Goal: Transaction & Acquisition: Purchase product/service

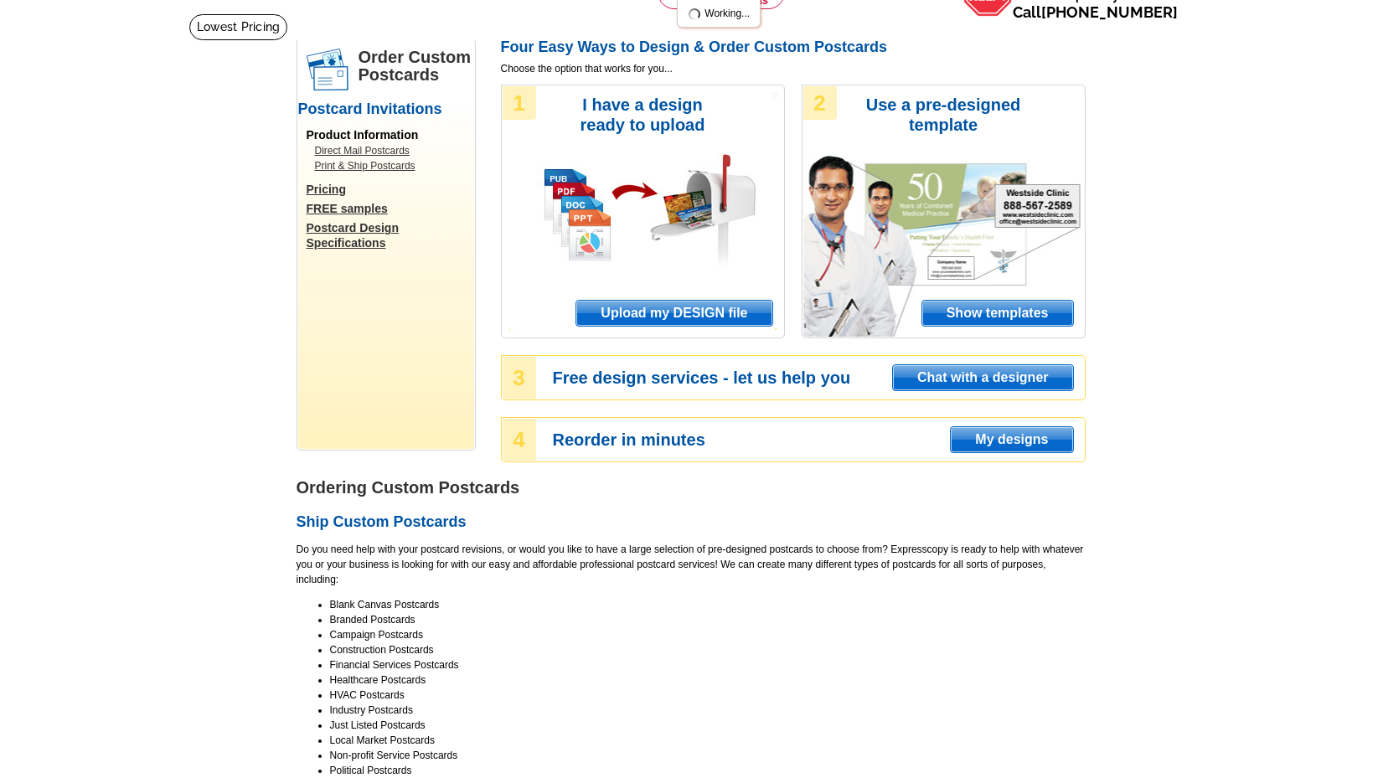
scroll to position [104, 0]
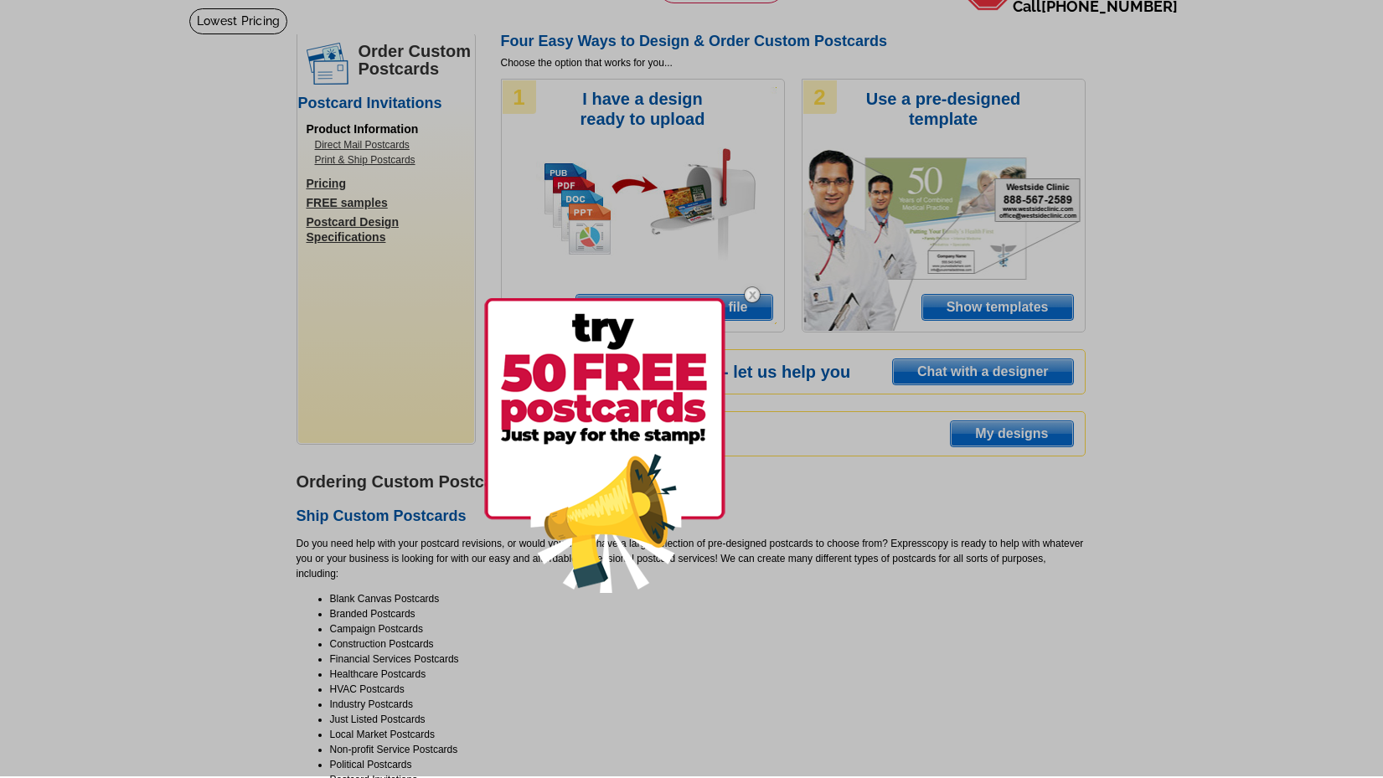
click at [751, 297] on img at bounding box center [752, 295] width 49 height 49
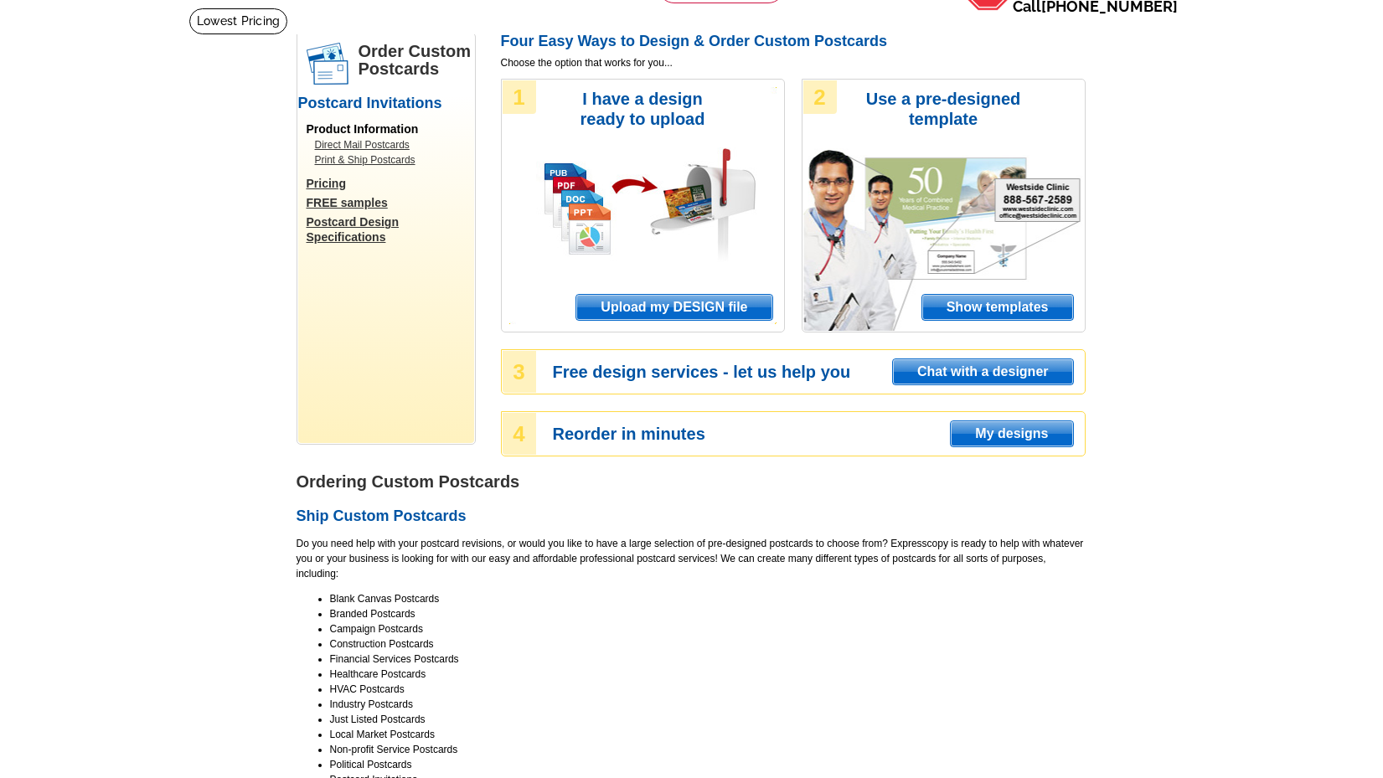
click at [376, 144] on link "Direct Mail Postcards" at bounding box center [390, 144] width 151 height 15
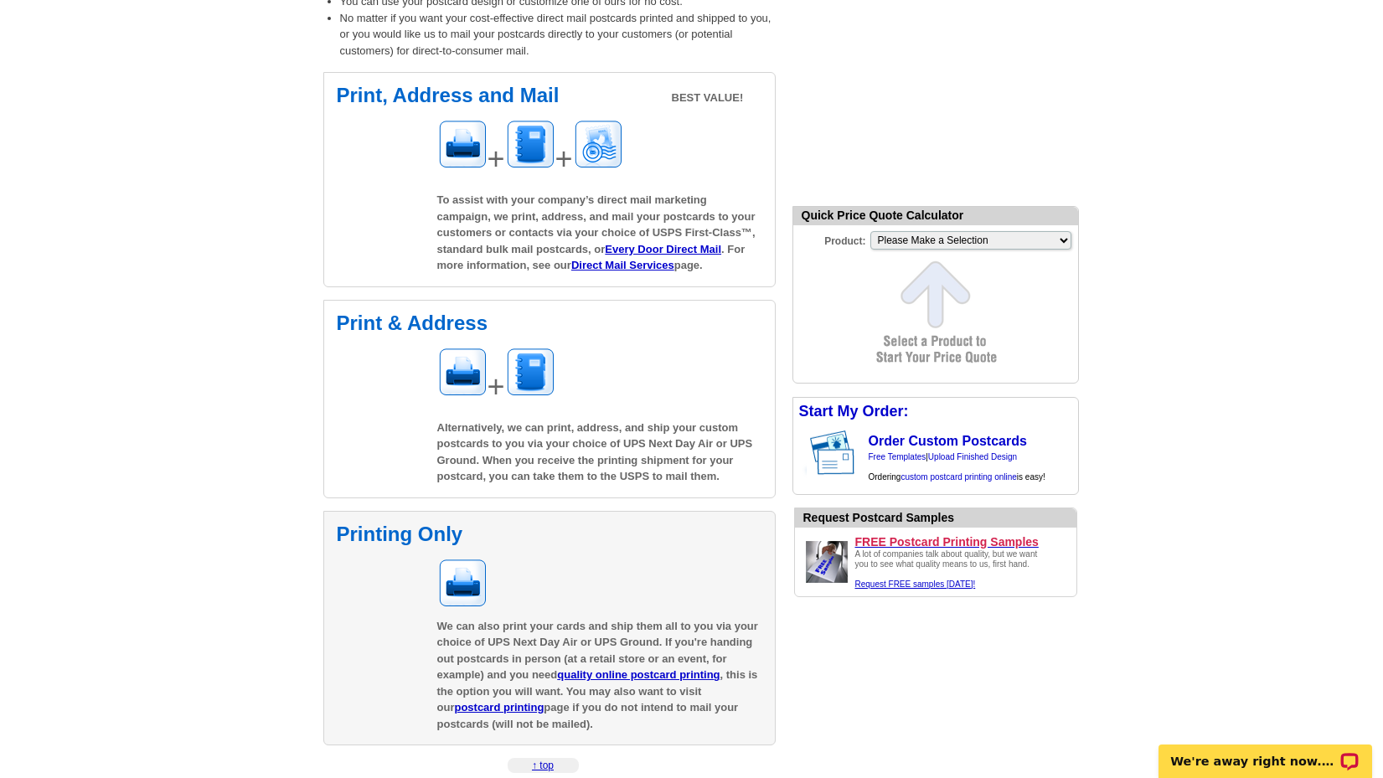
scroll to position [302, 0]
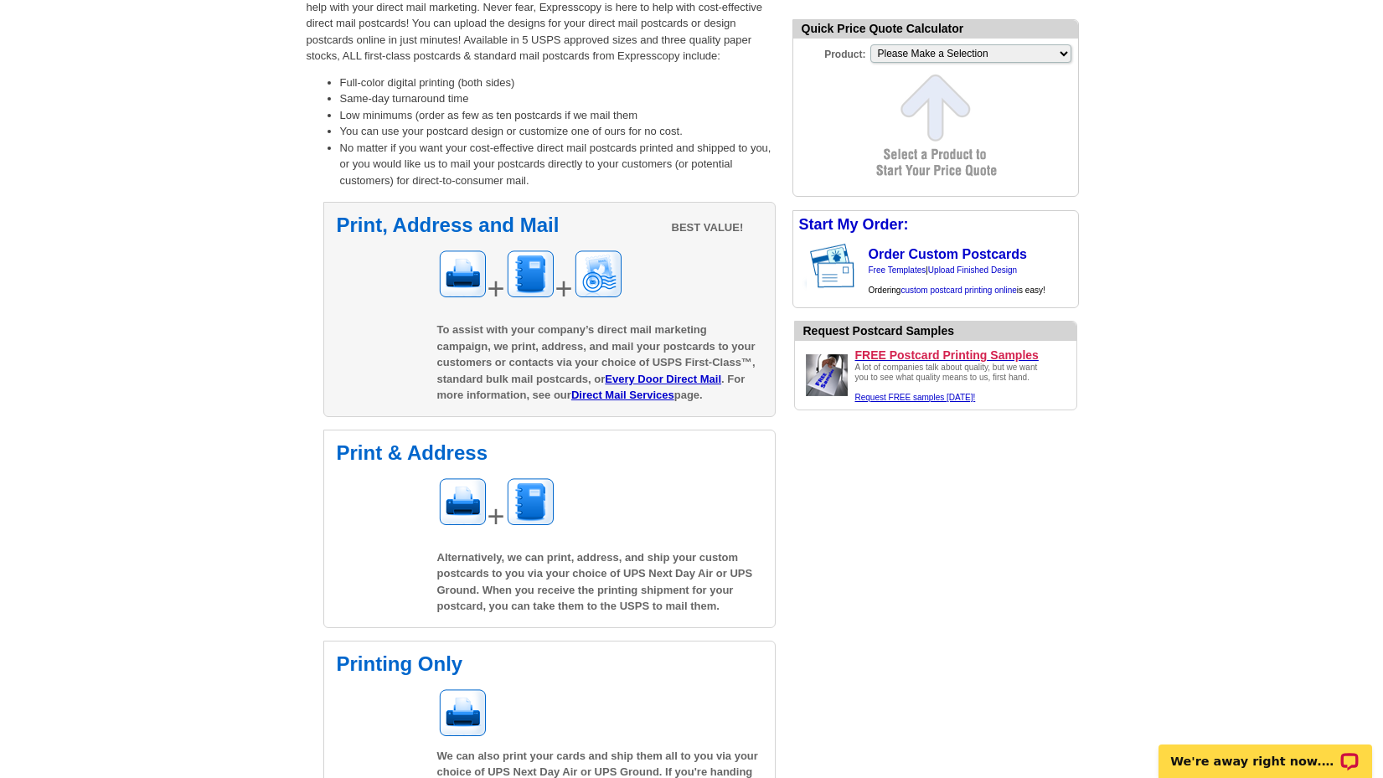
click at [696, 317] on div "Print, Address and Mail BEST VALUE! + + To assist with your company’s direct ma…" at bounding box center [549, 309] width 452 height 215
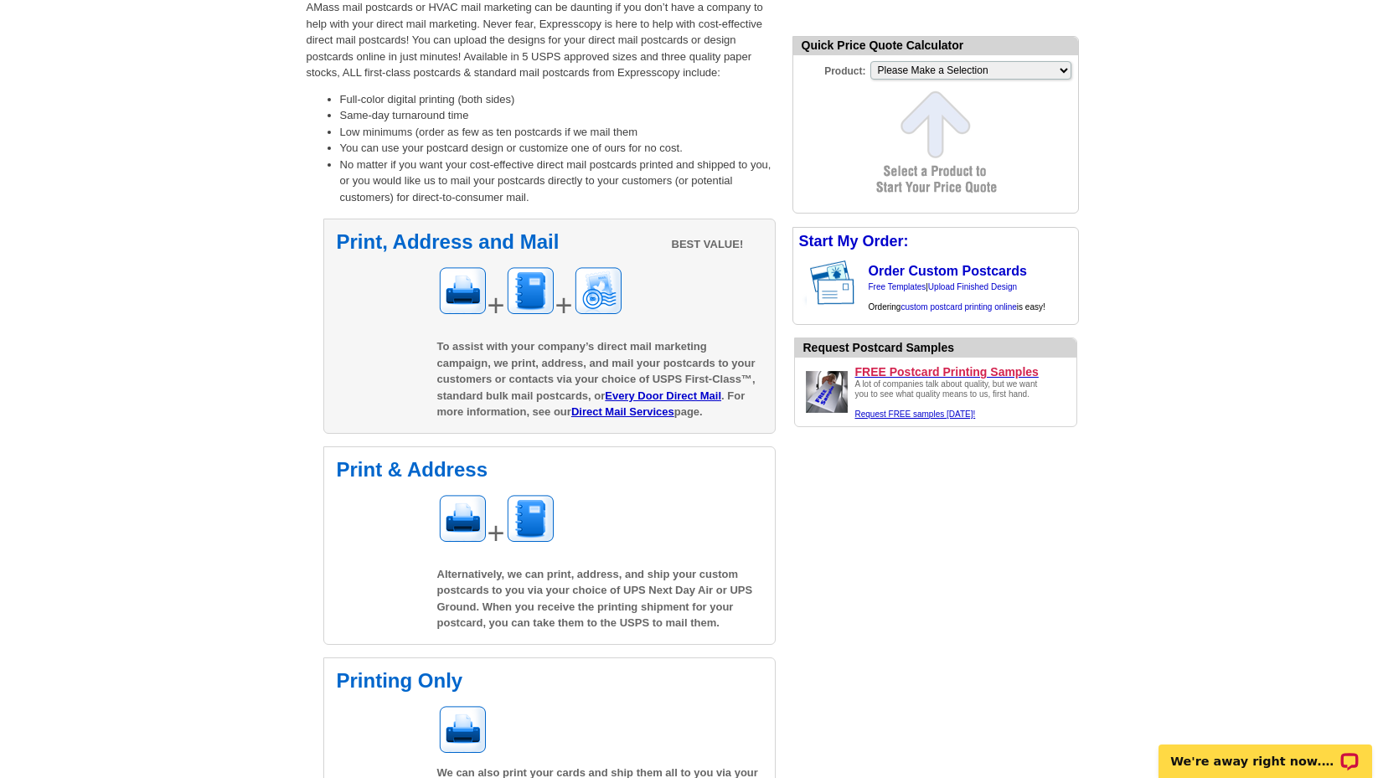
scroll to position [284, 0]
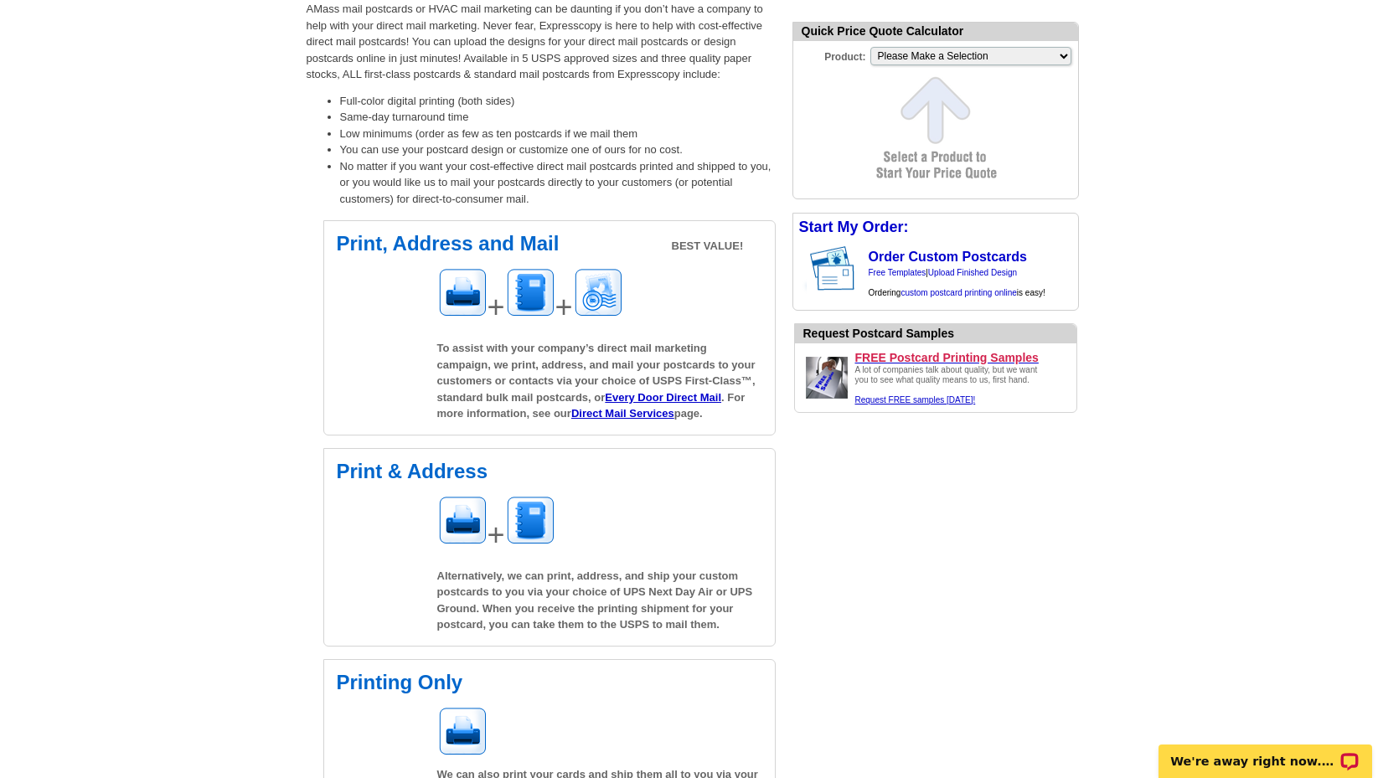
click at [895, 62] on form "Quick Price Quote Calculator Product: Please Make a Selection Jumbo Postcard (5…" at bounding box center [935, 111] width 286 height 178
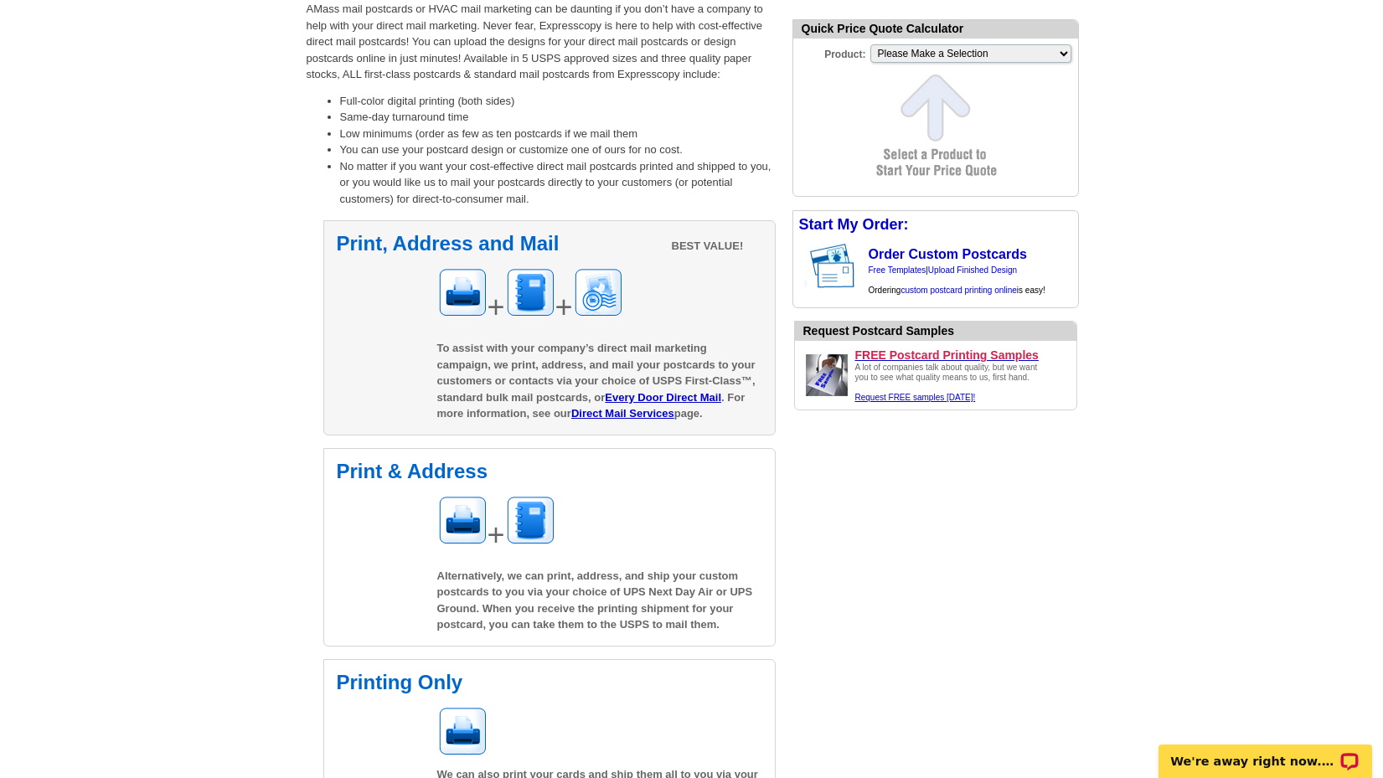
click at [517, 380] on span "To assist with your company’s direct mail marketing campaign, we print, address…" at bounding box center [596, 381] width 318 height 78
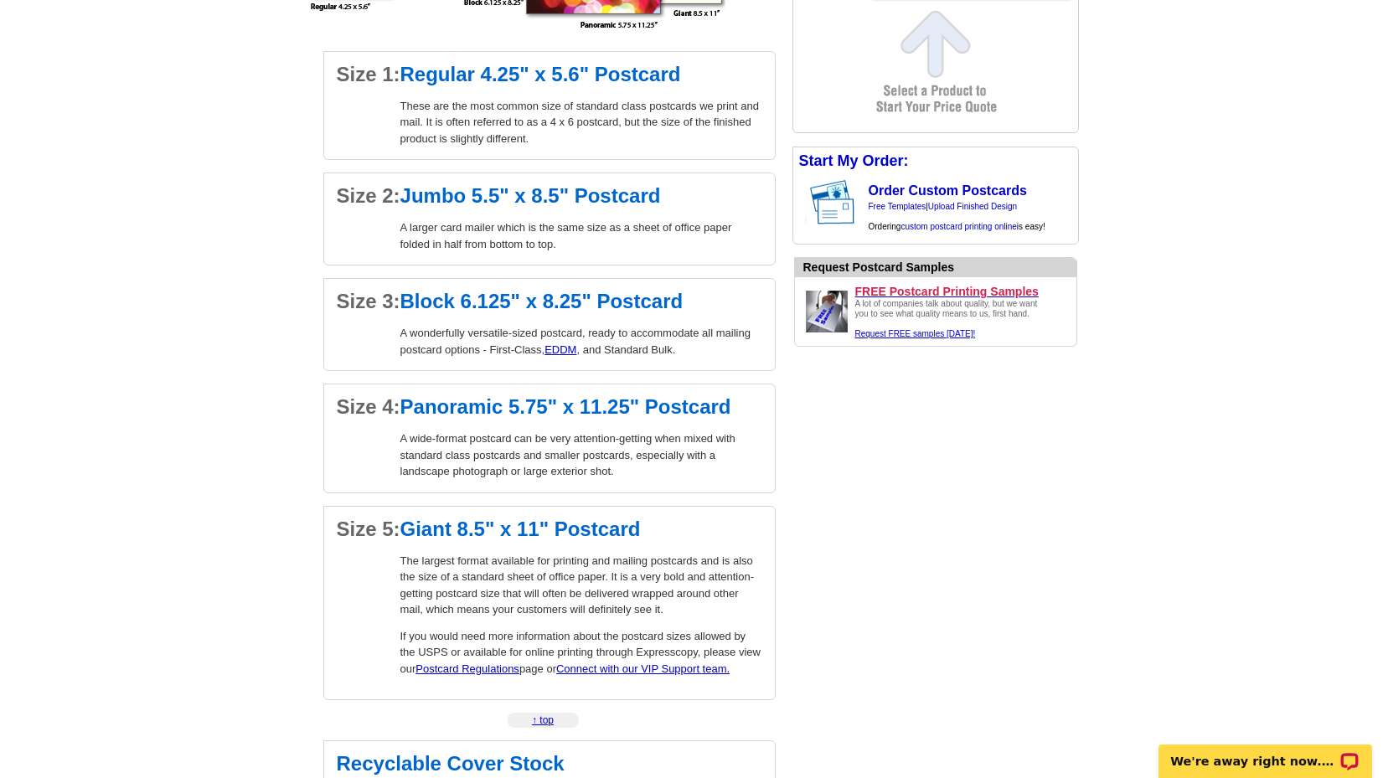
scroll to position [1370, 0]
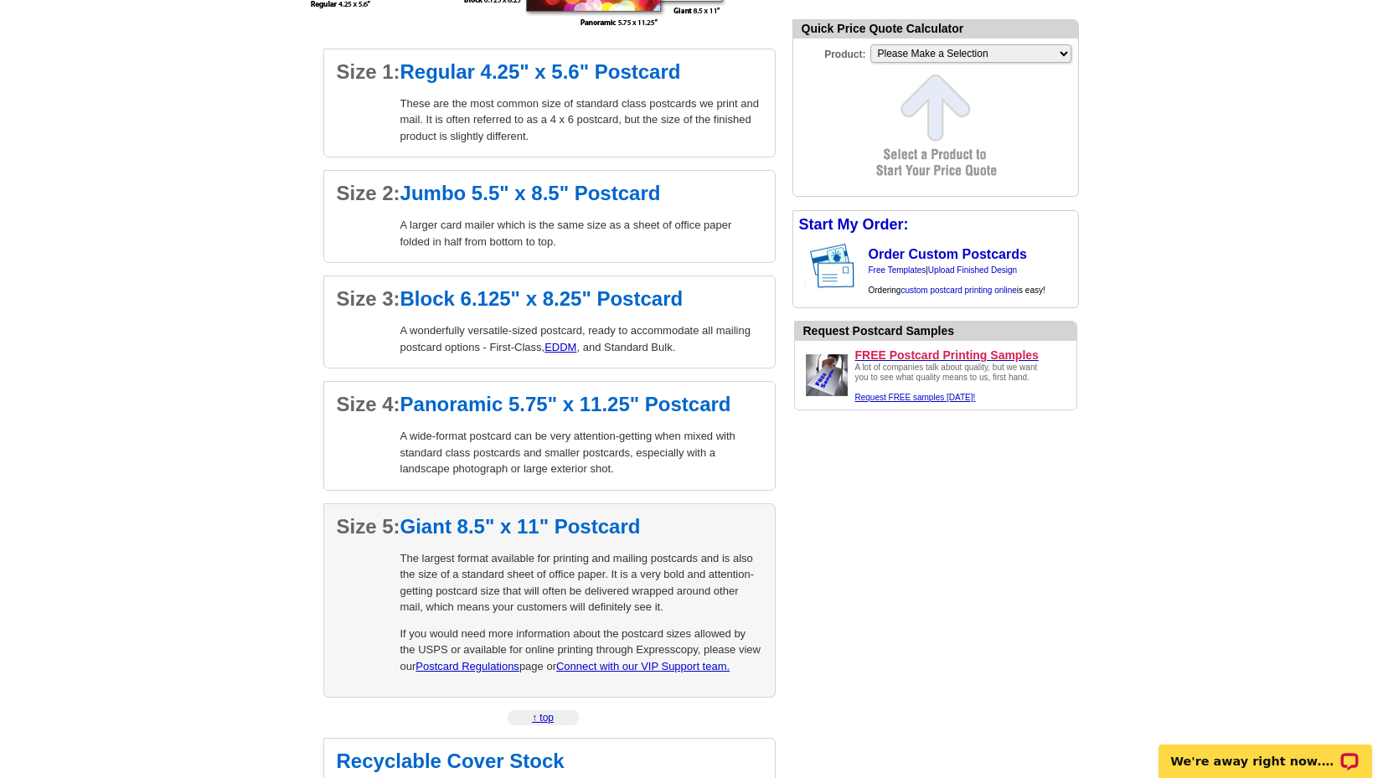
click at [534, 595] on p "The largest format available for printing and mailing postcards and is also the…" at bounding box center [581, 582] width 362 height 65
select select "9"
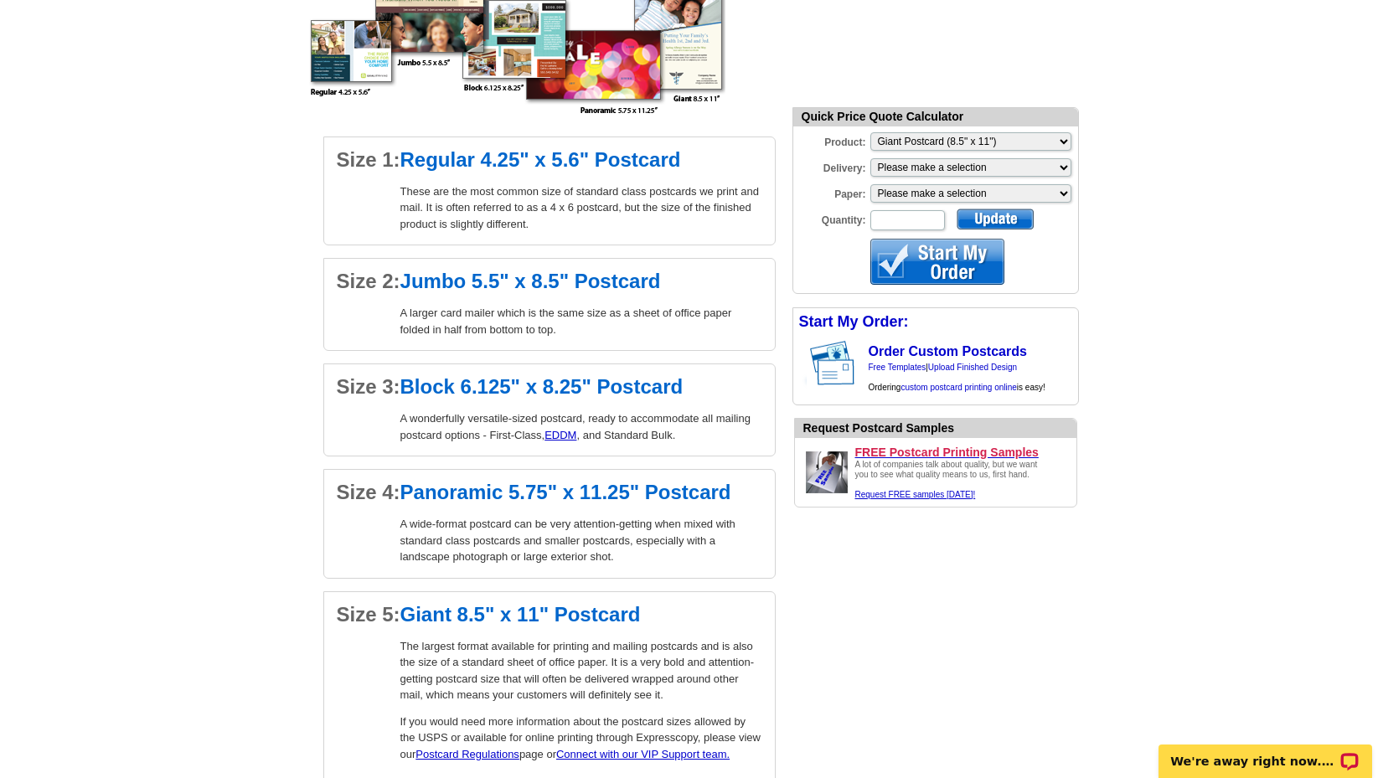
scroll to position [1277, 0]
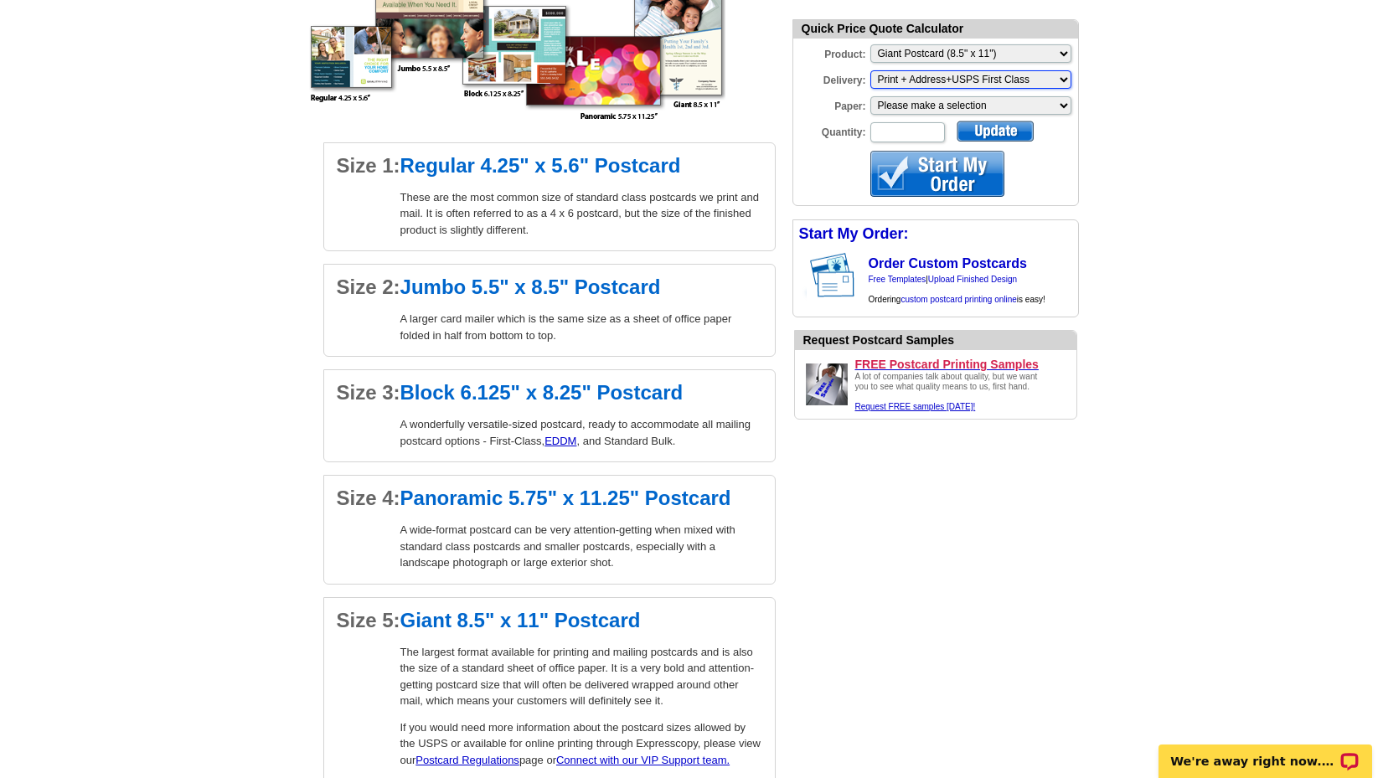
select select "3"
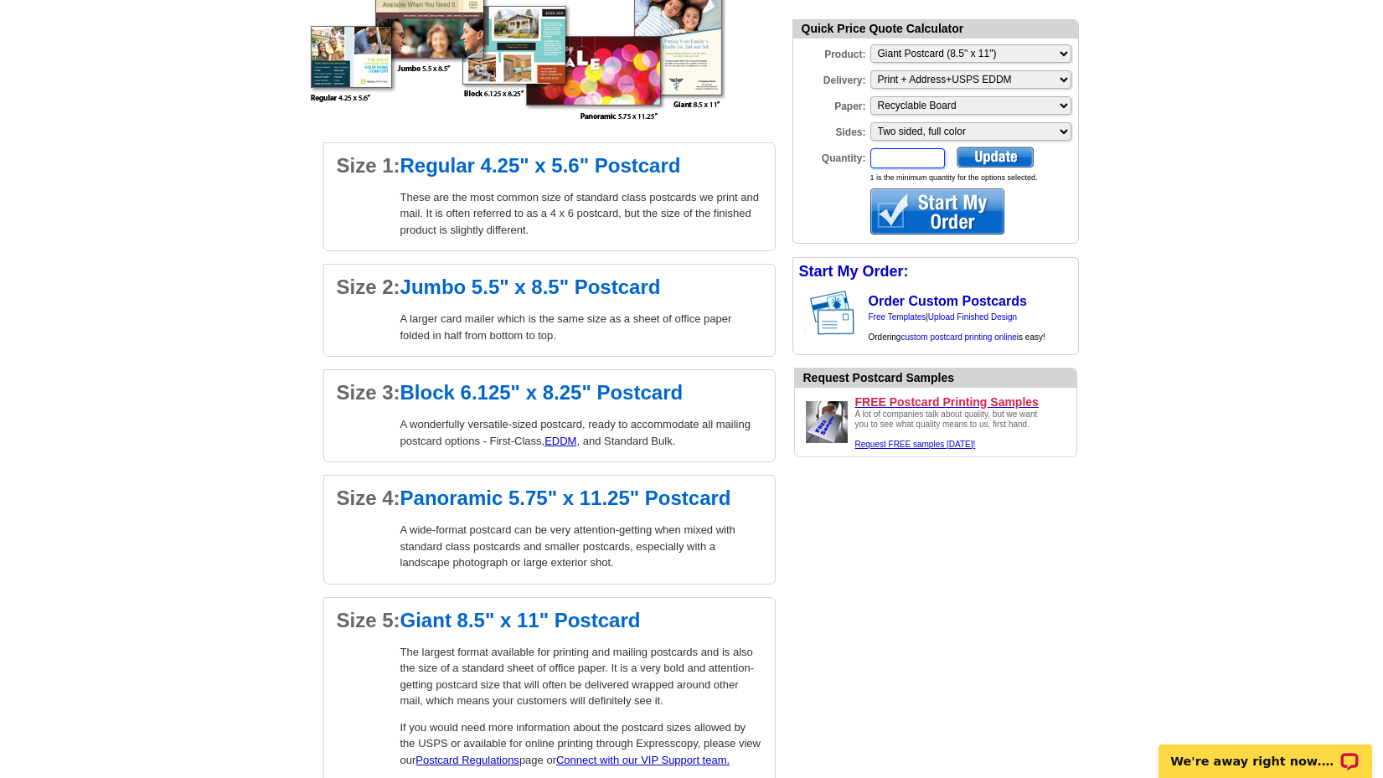
click at [915, 154] on input "Quantity:" at bounding box center [907, 158] width 75 height 20
type input "600"
click at [1009, 156] on div at bounding box center [995, 157] width 77 height 21
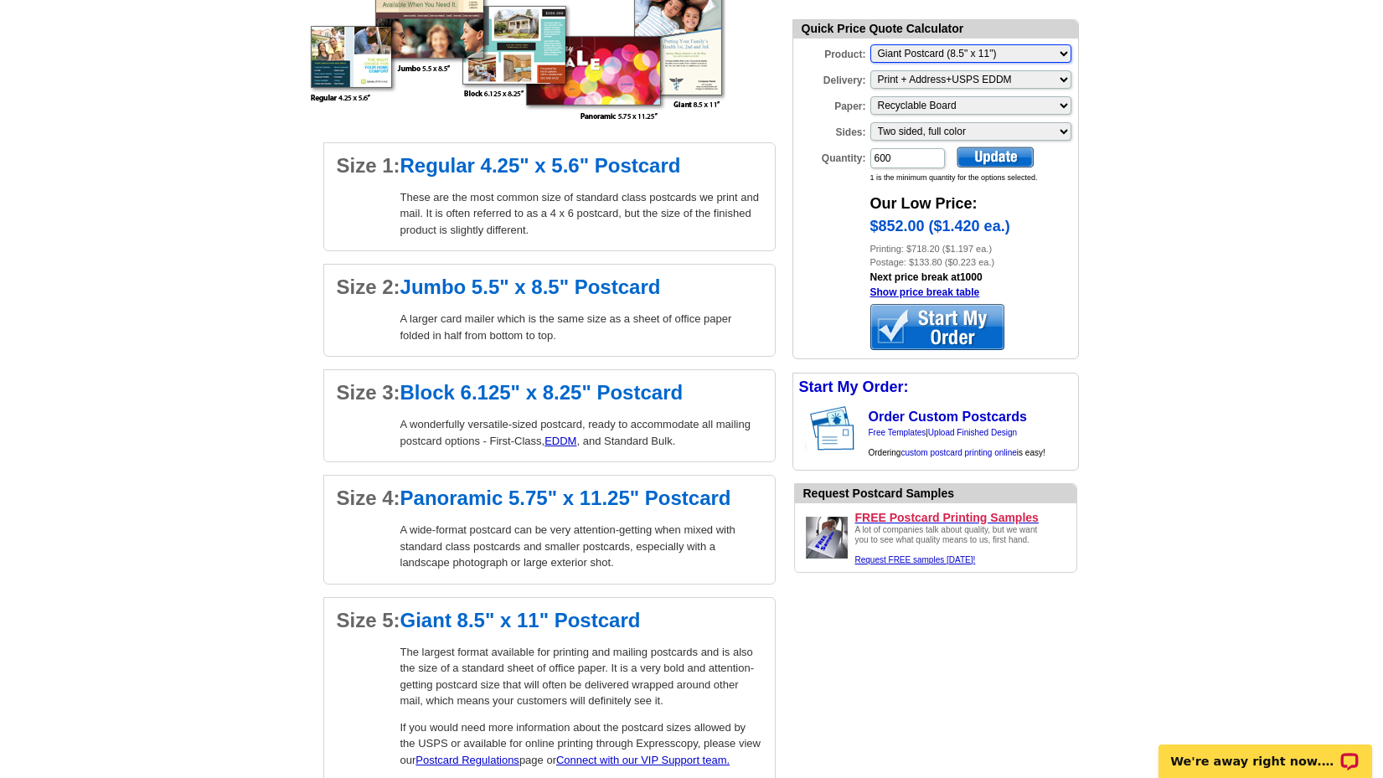
select select "14"
click at [998, 154] on div at bounding box center [995, 157] width 77 height 21
